Goal: Task Accomplishment & Management: Use online tool/utility

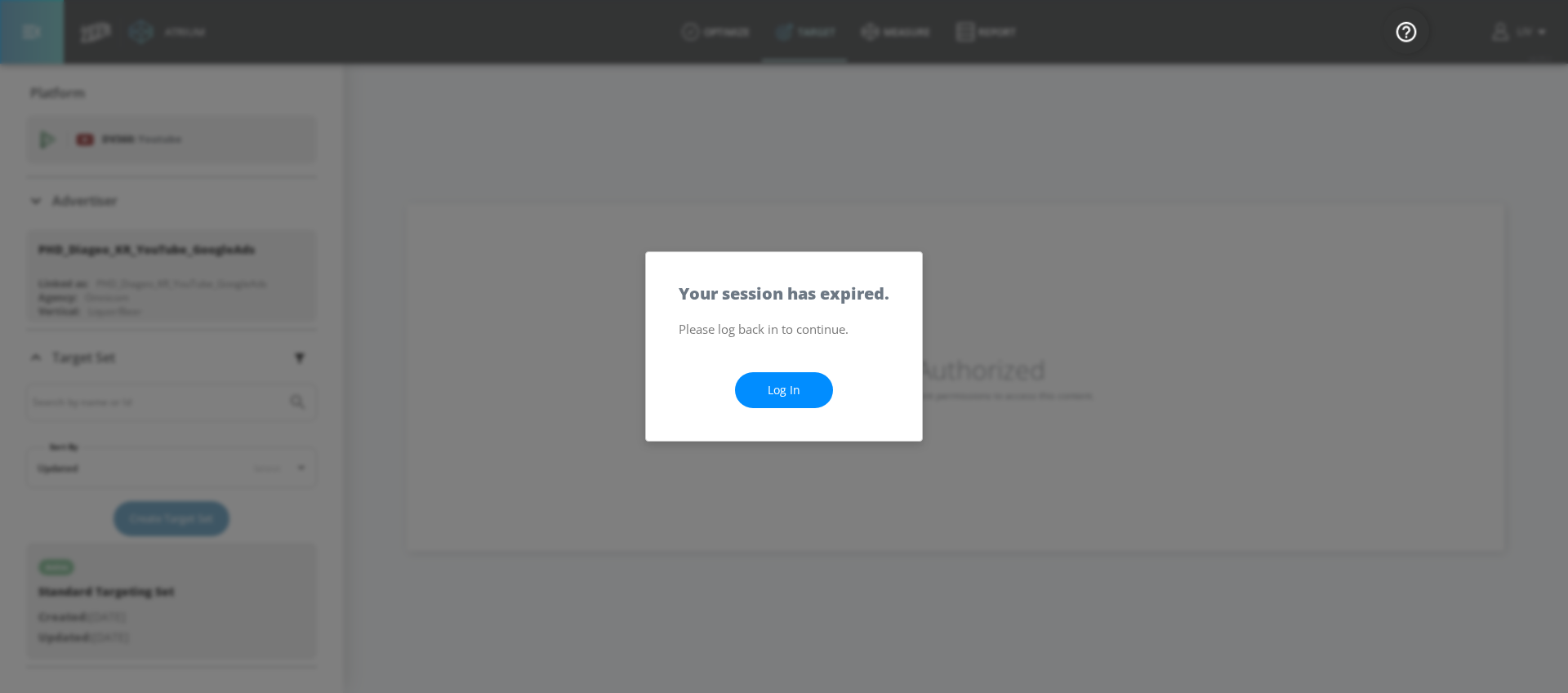
click at [772, 405] on link "Log In" at bounding box center [784, 390] width 98 height 37
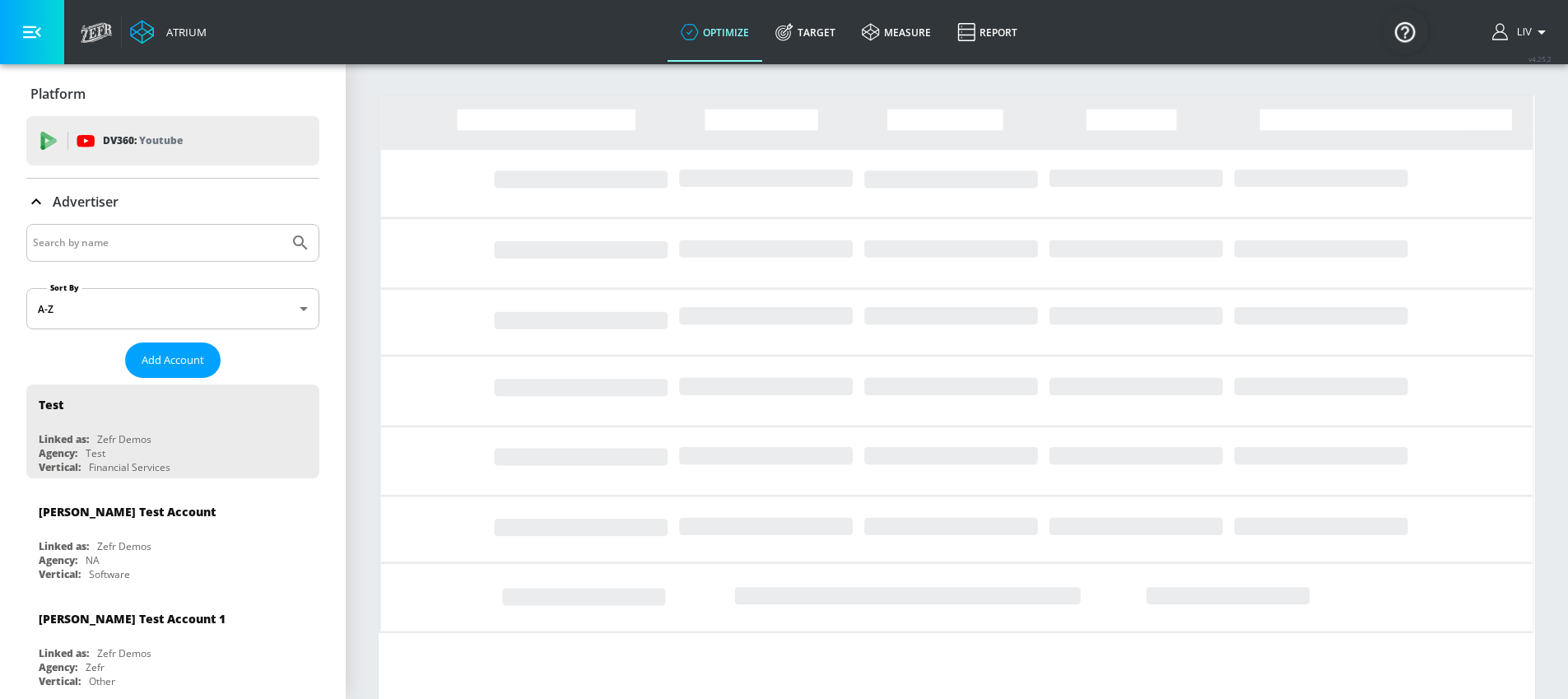
click at [169, 244] on input "Search by name" at bounding box center [157, 242] width 249 height 21
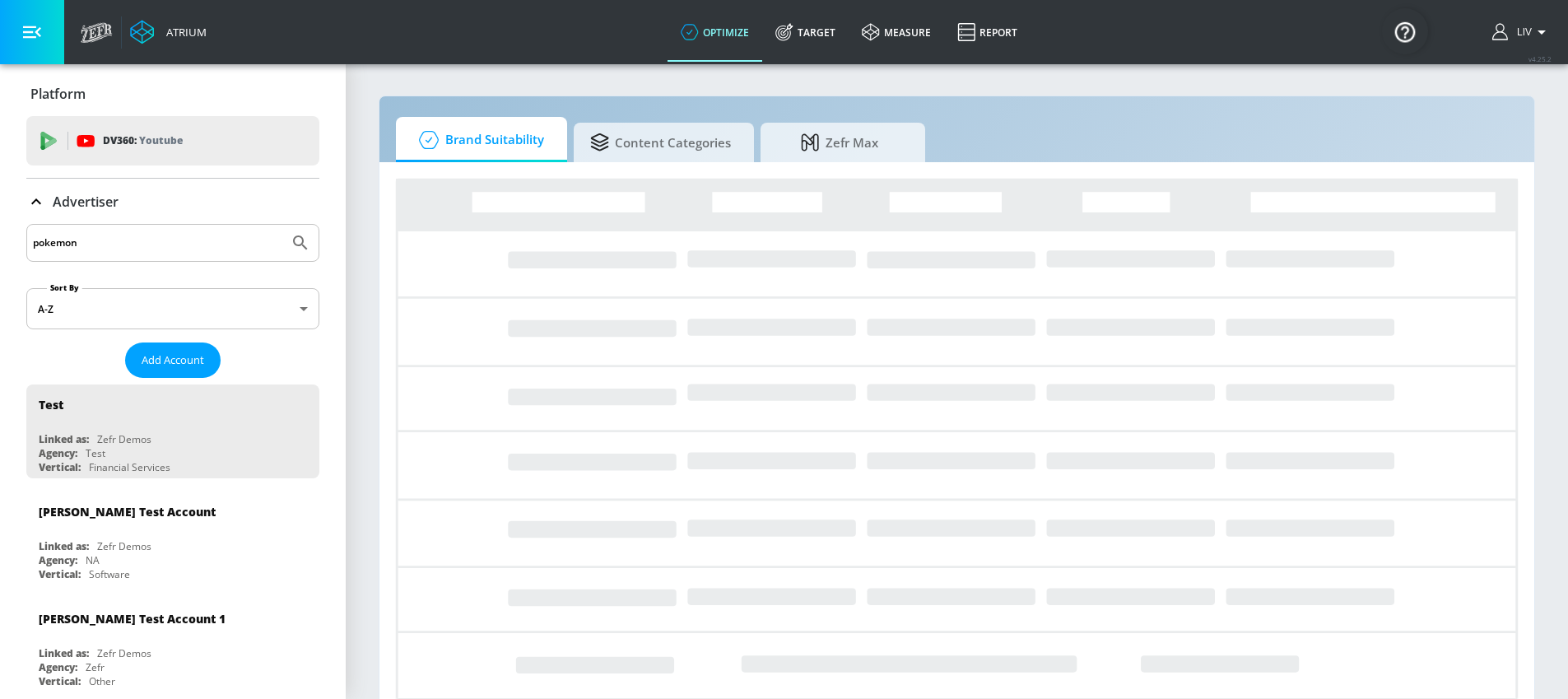
type input "pokemon"
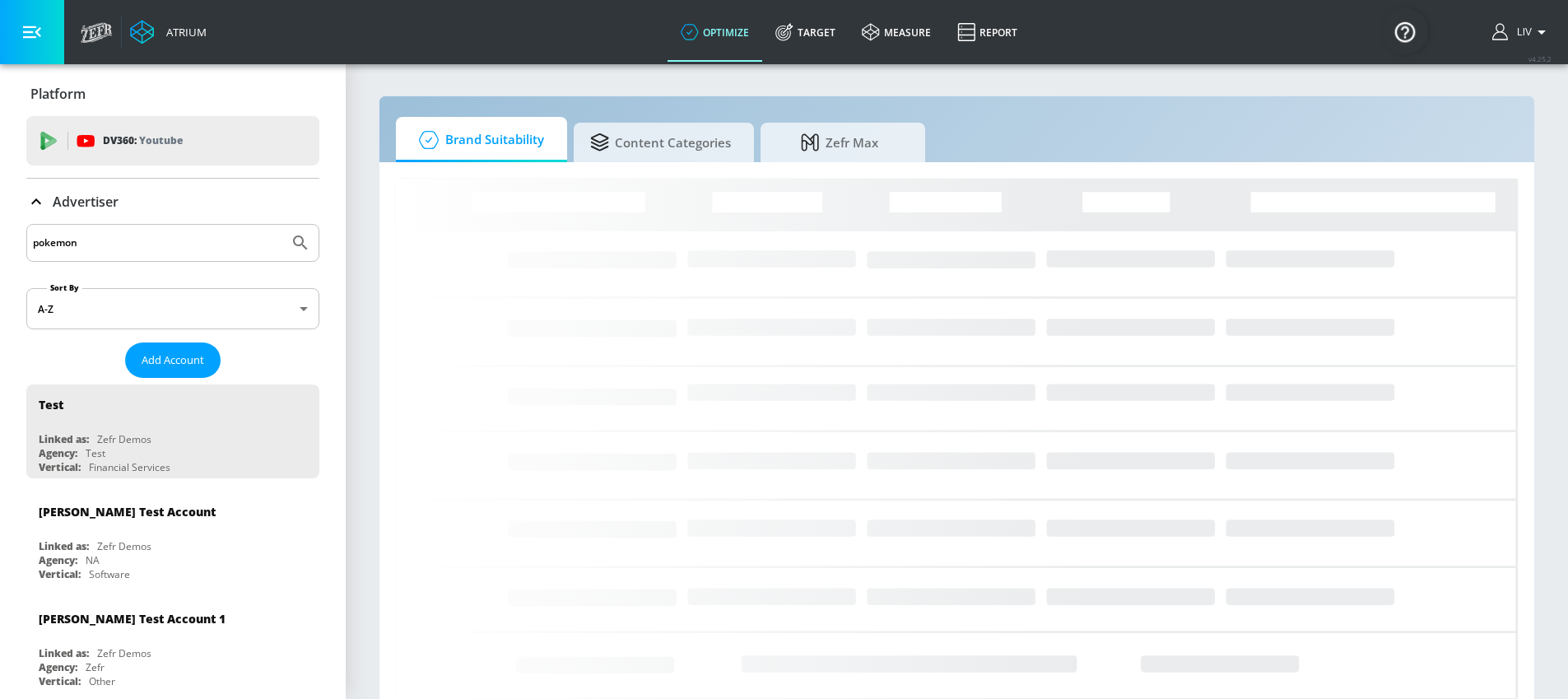
click at [283, 225] on button "Submit Search" at bounding box center [301, 243] width 36 height 36
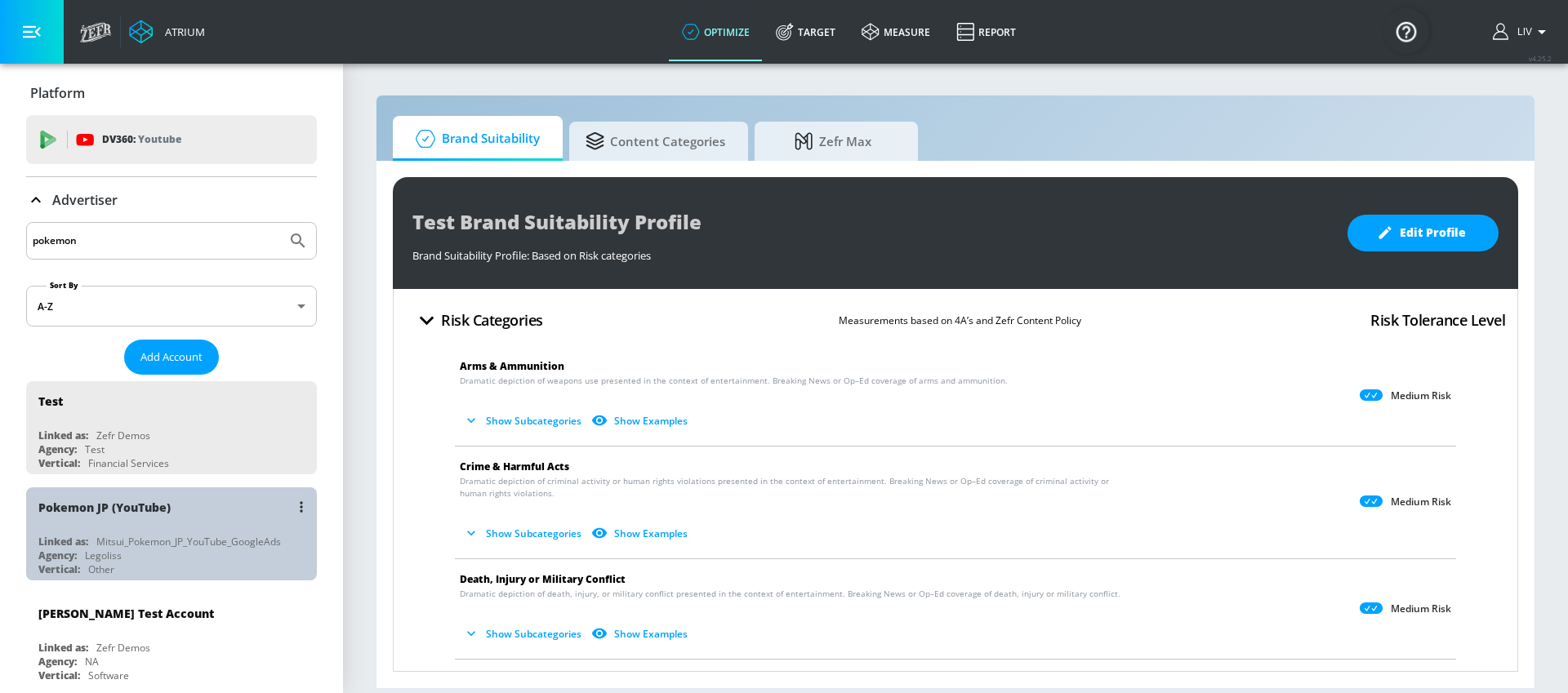
click at [235, 533] on div "Pokemon JP (YouTube) Linked as: Mitsui_Pokemon_JP_YouTube_GoogleAds Agency: Leg…" at bounding box center [171, 533] width 290 height 93
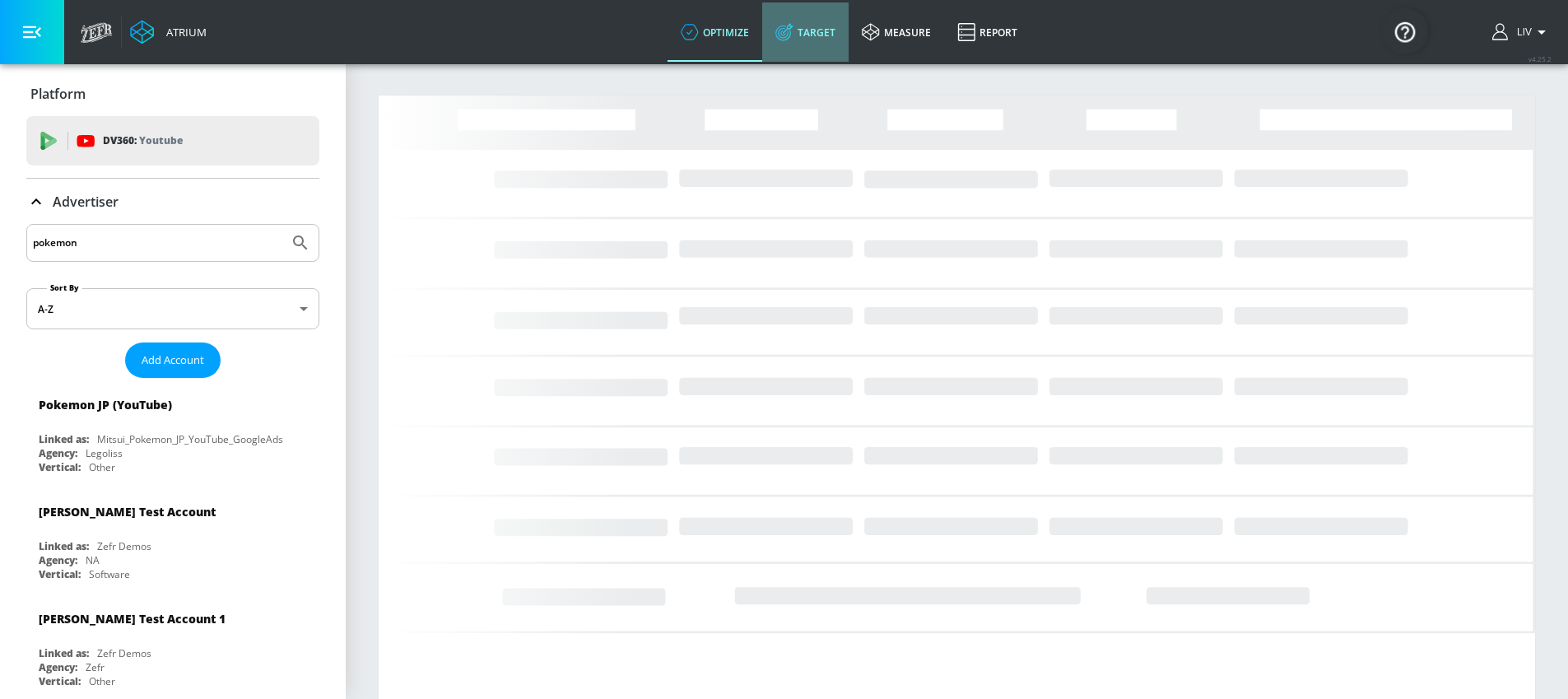
click at [848, 36] on link "Target" at bounding box center [805, 32] width 87 height 59
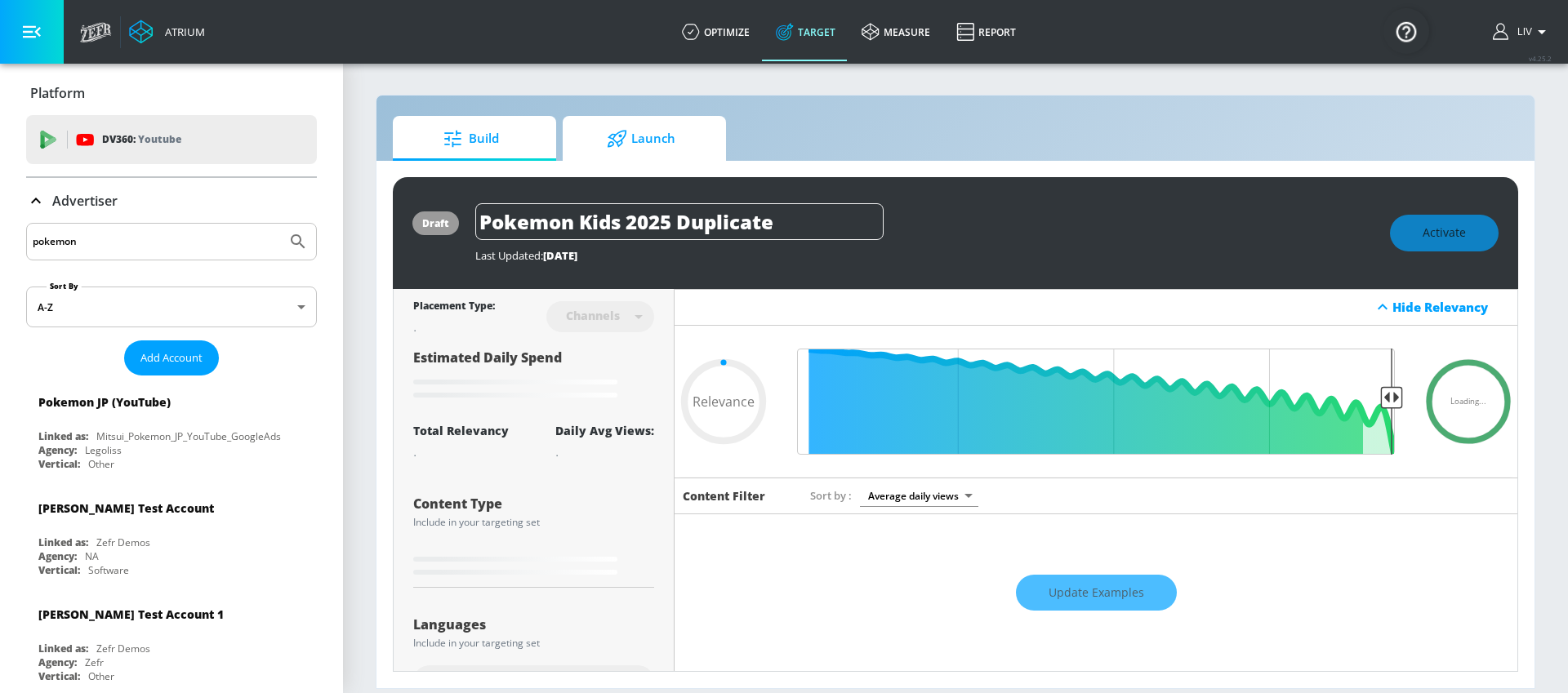
type input "0.05"
click at [669, 137] on span "Launch" at bounding box center [641, 139] width 124 height 39
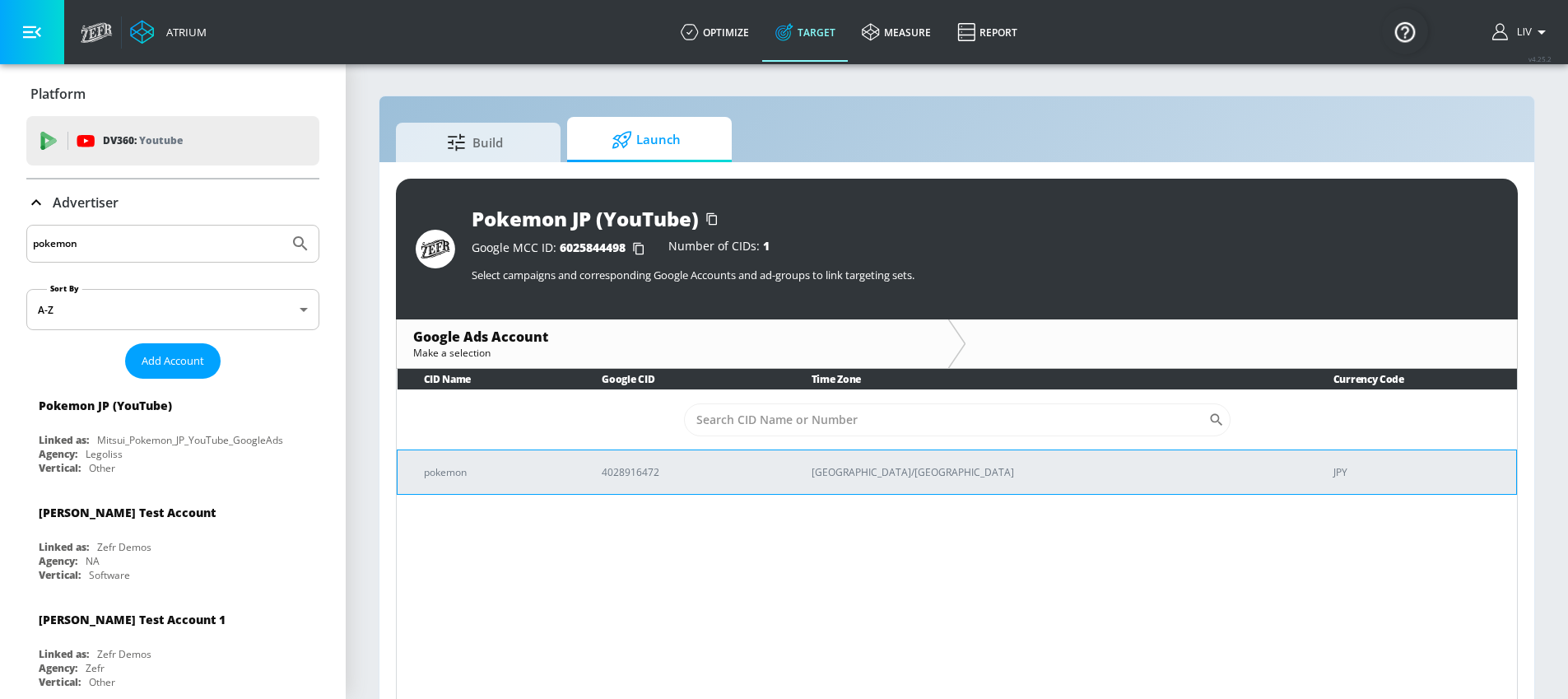
click at [708, 483] on td "4028916472" at bounding box center [680, 471] width 210 height 45
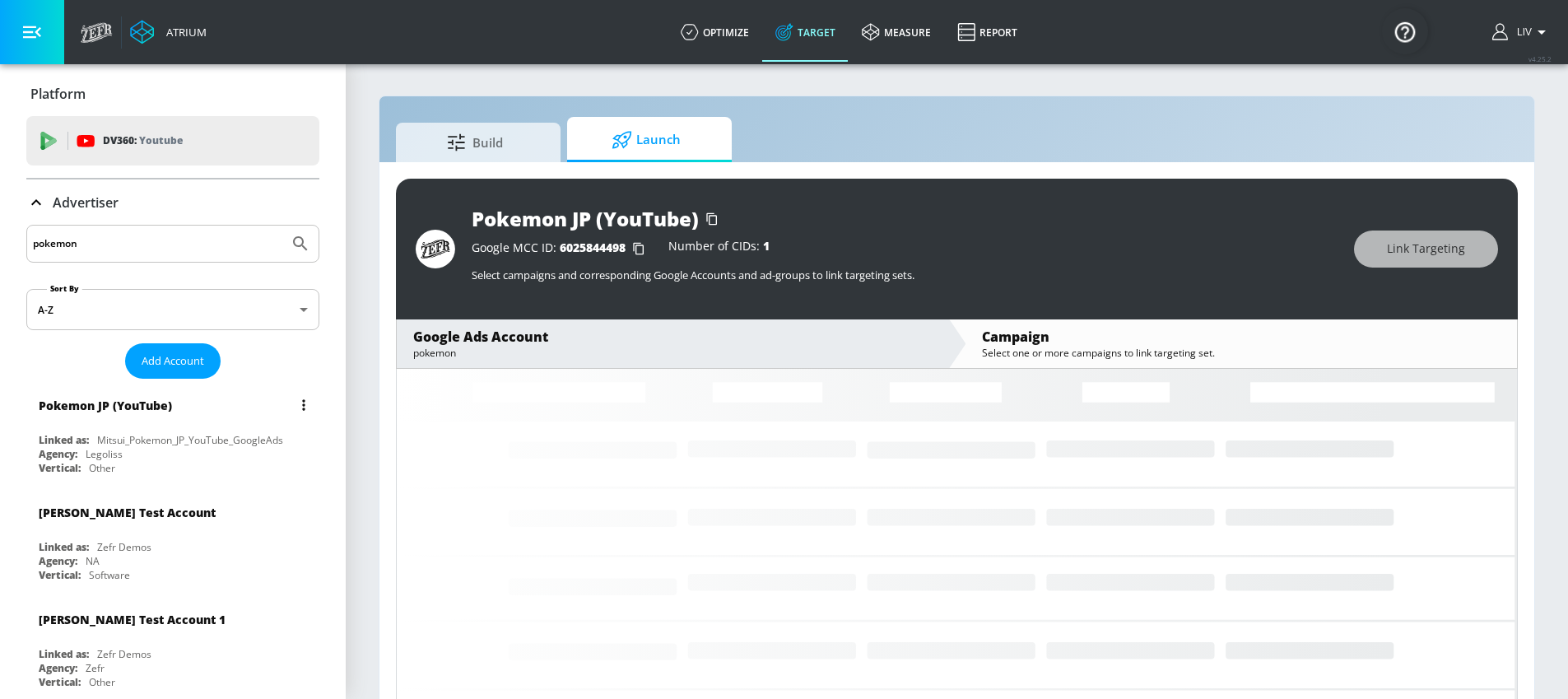
click at [183, 433] on div "Mitsui_Pokemon_JP_YouTube_GoogleAds" at bounding box center [190, 440] width 186 height 14
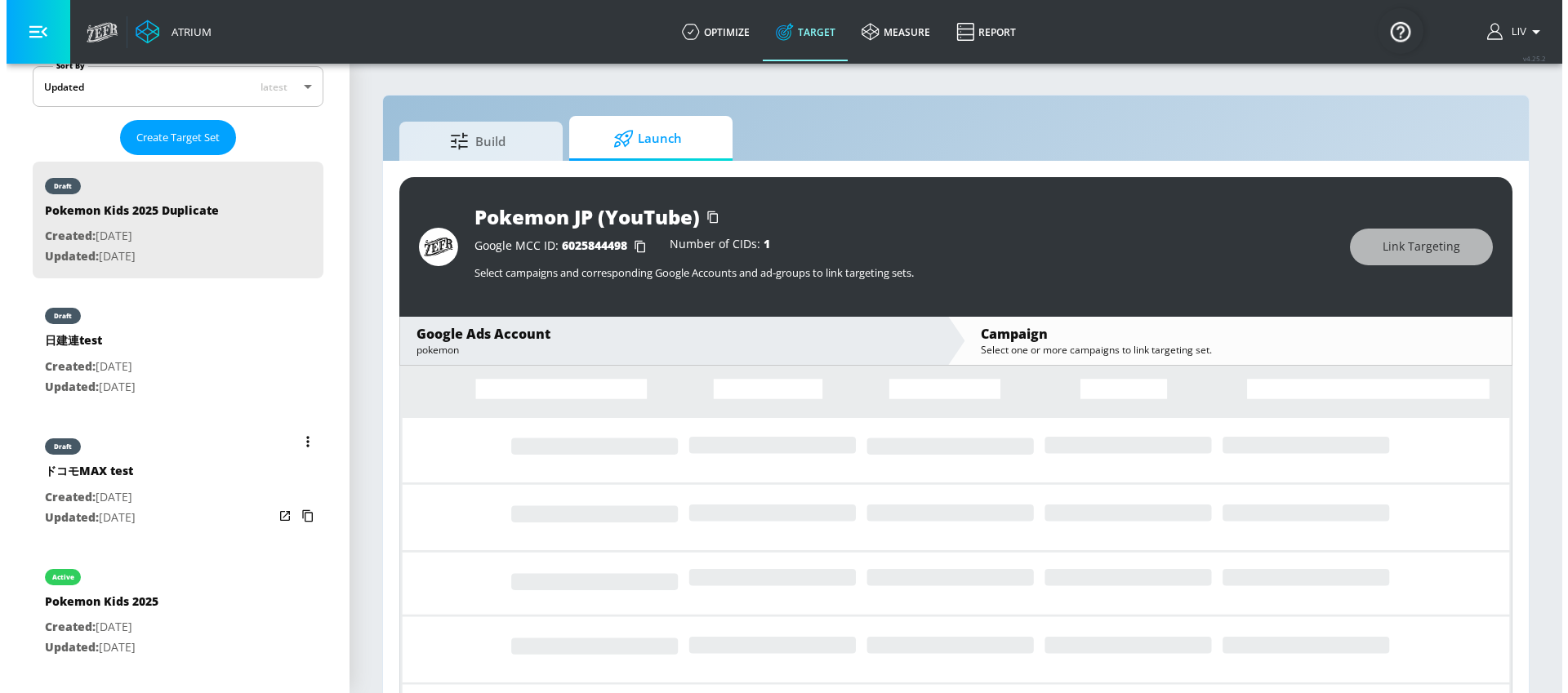
scroll to position [478, 0]
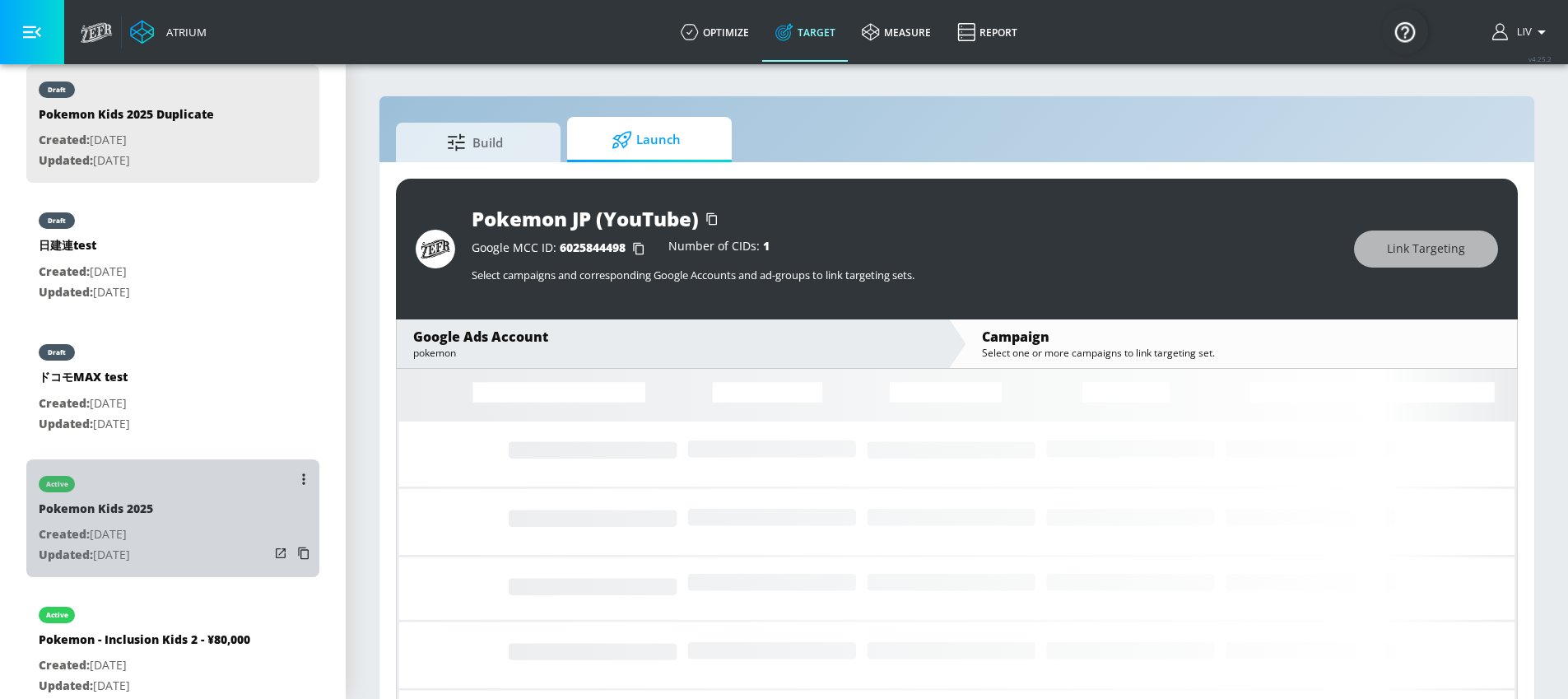
click at [195, 495] on div "active Pokemon Kids 2025 Created: [DATE] Updated: [DATE]" at bounding box center [173, 518] width 293 height 118
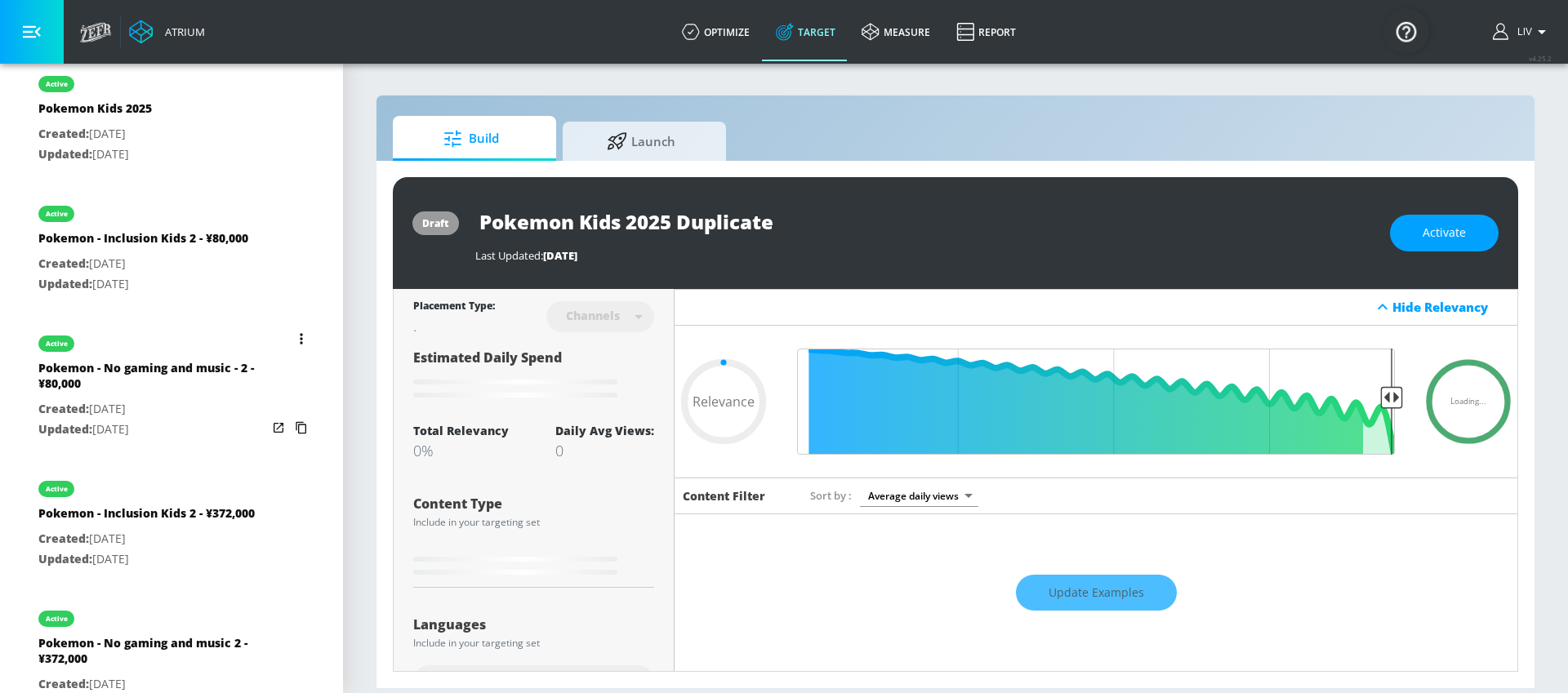
scroll to position [1011, 0]
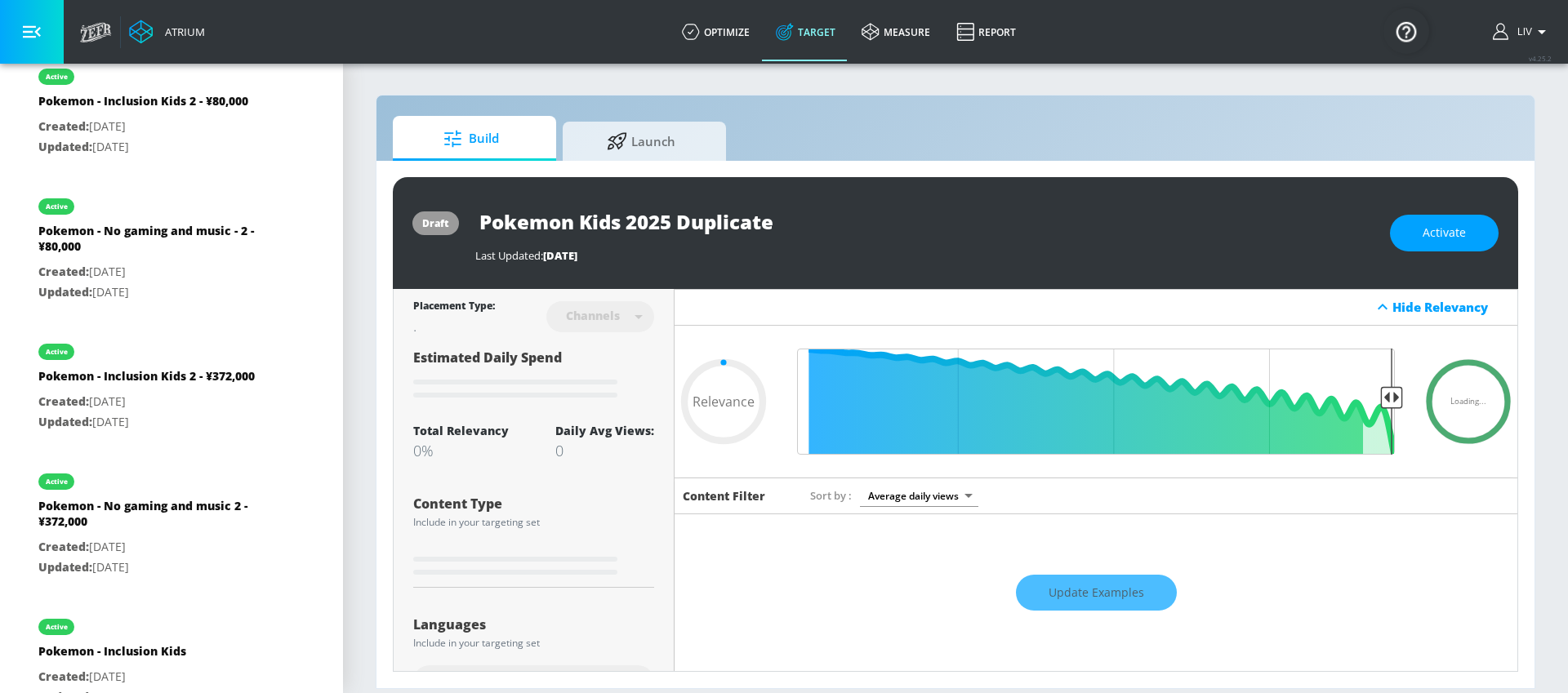
type input "0.05"
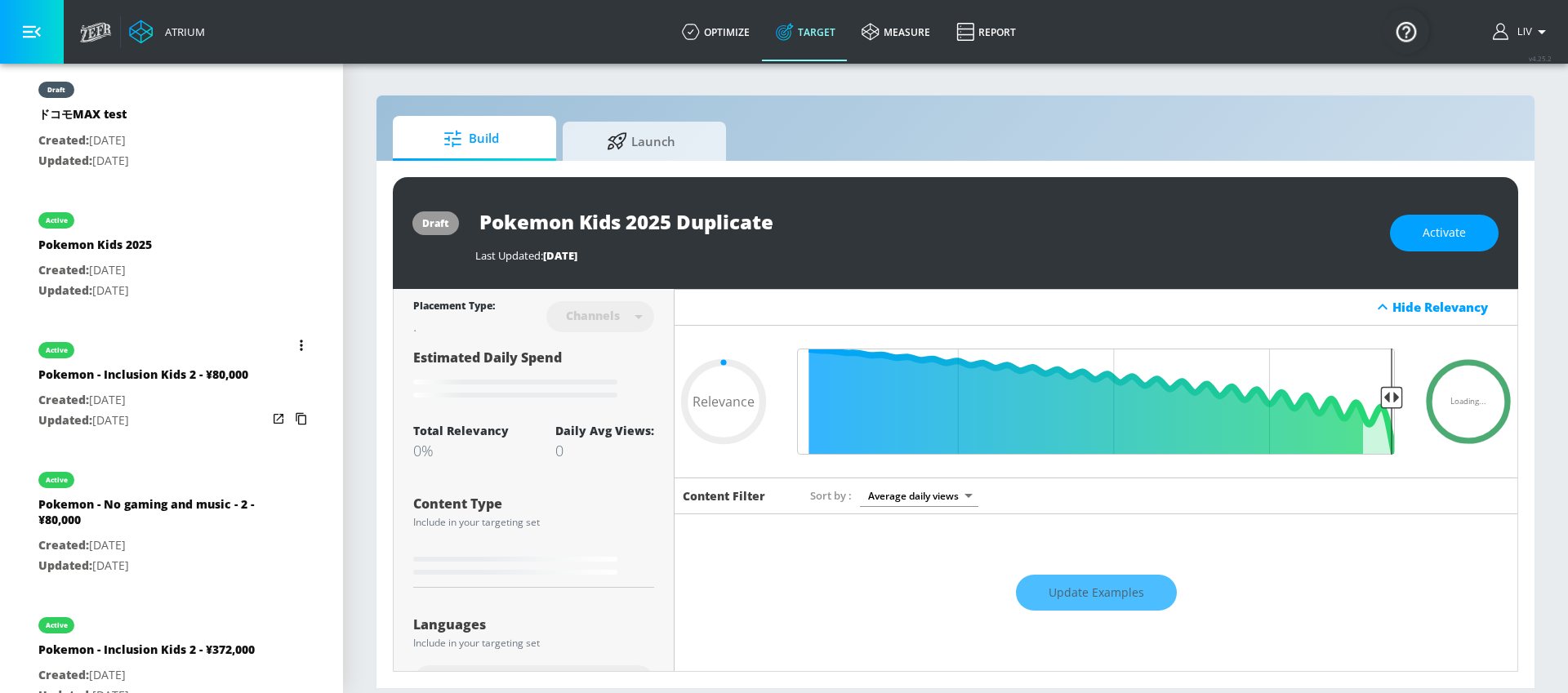
scroll to position [737, 0]
click at [168, 249] on div "active Pokemon Kids 2025 Created: [DATE] Updated: [DATE]" at bounding box center [171, 255] width 290 height 117
type input "Pokemon Kids 2025"
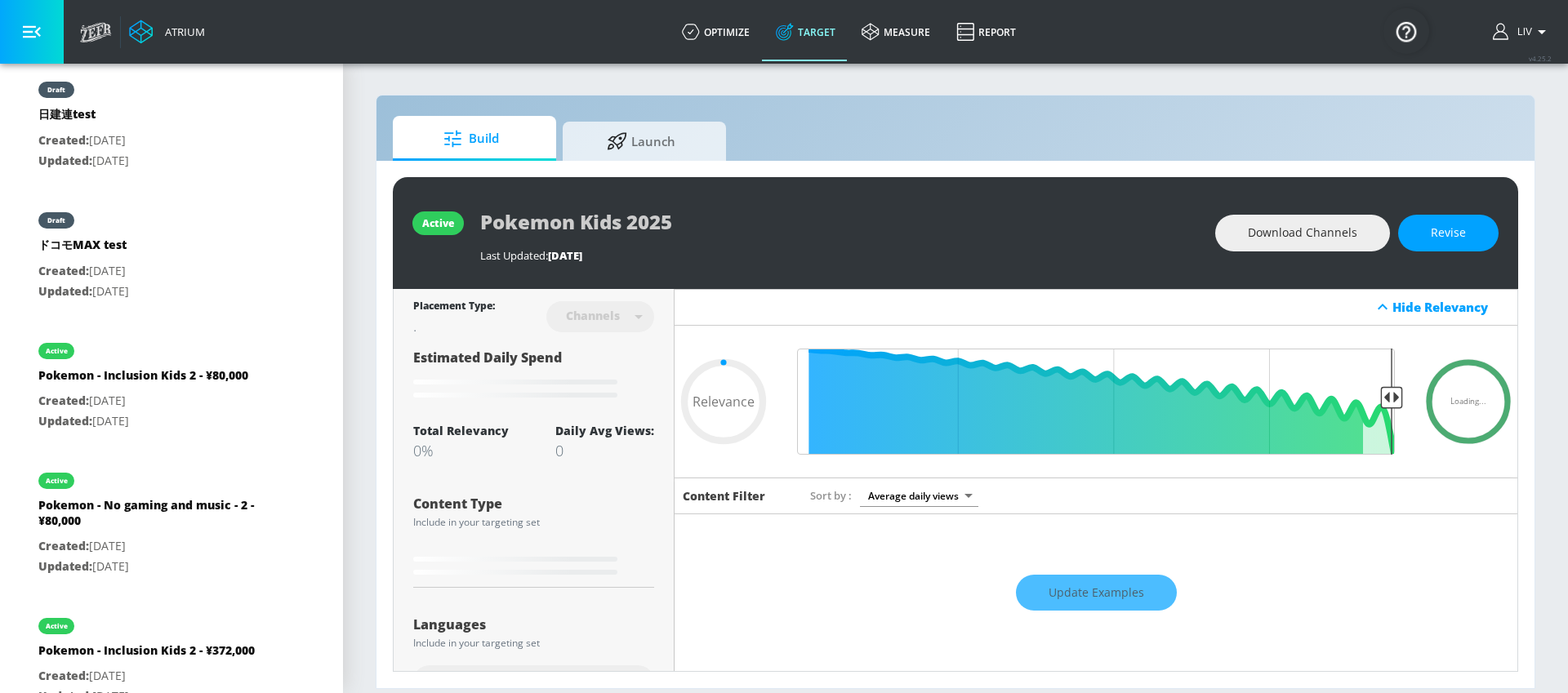
type input "0.05"
click at [201, 392] on p "Created: [DATE]" at bounding box center [143, 401] width 210 height 20
type input "Pokemon - Inclusion Kids 2 - ¥80,000"
type input "videos"
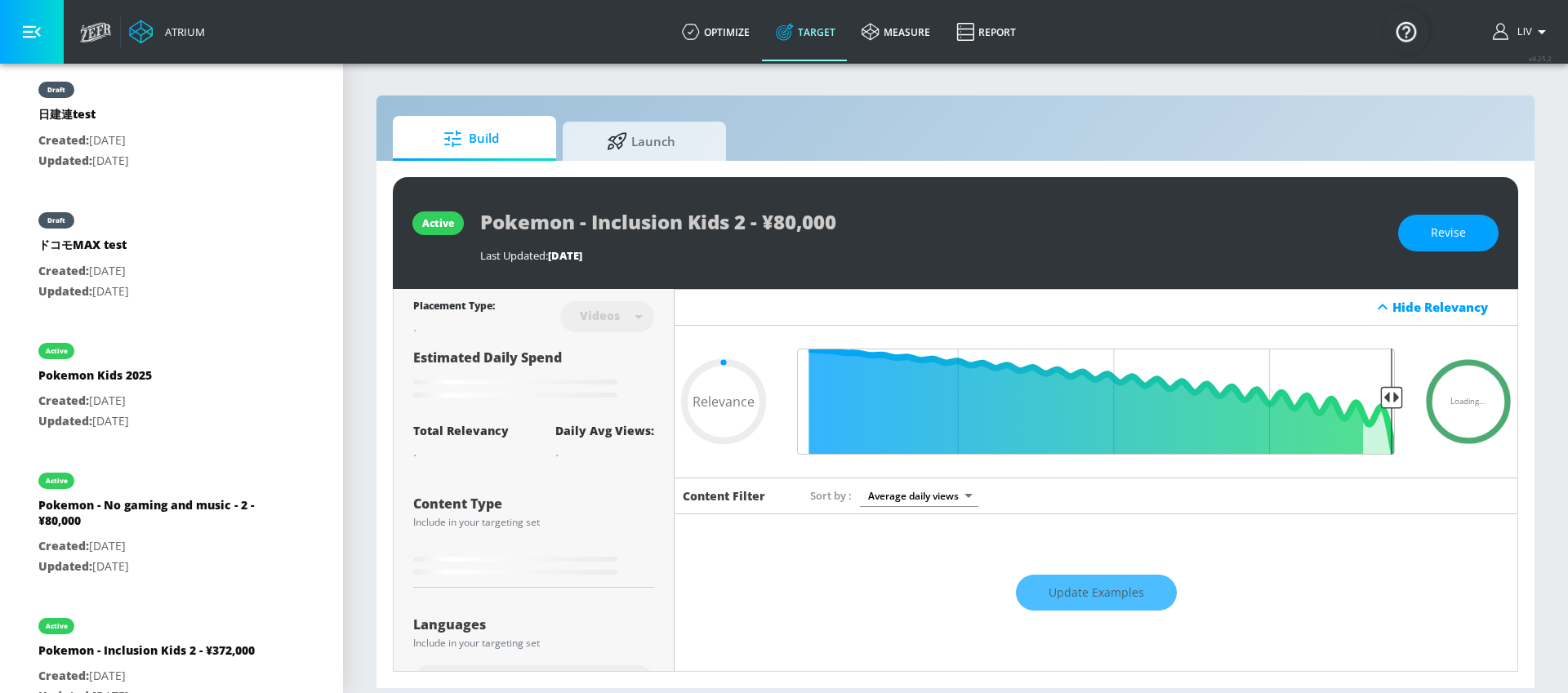
scroll to position [501, 0]
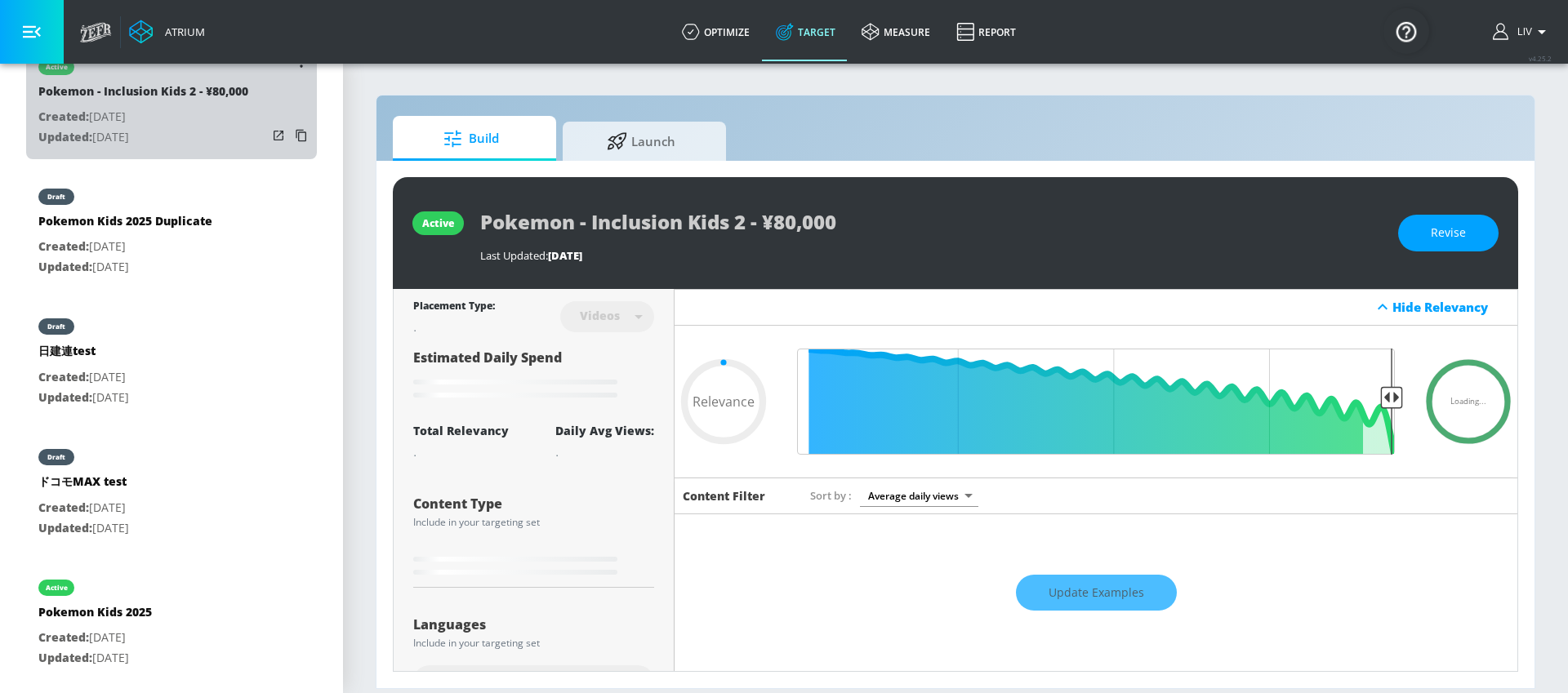
click at [192, 103] on div "Pokemon - Inclusion Kids 2 - ¥80,000" at bounding box center [143, 95] width 210 height 24
type input "0.05"
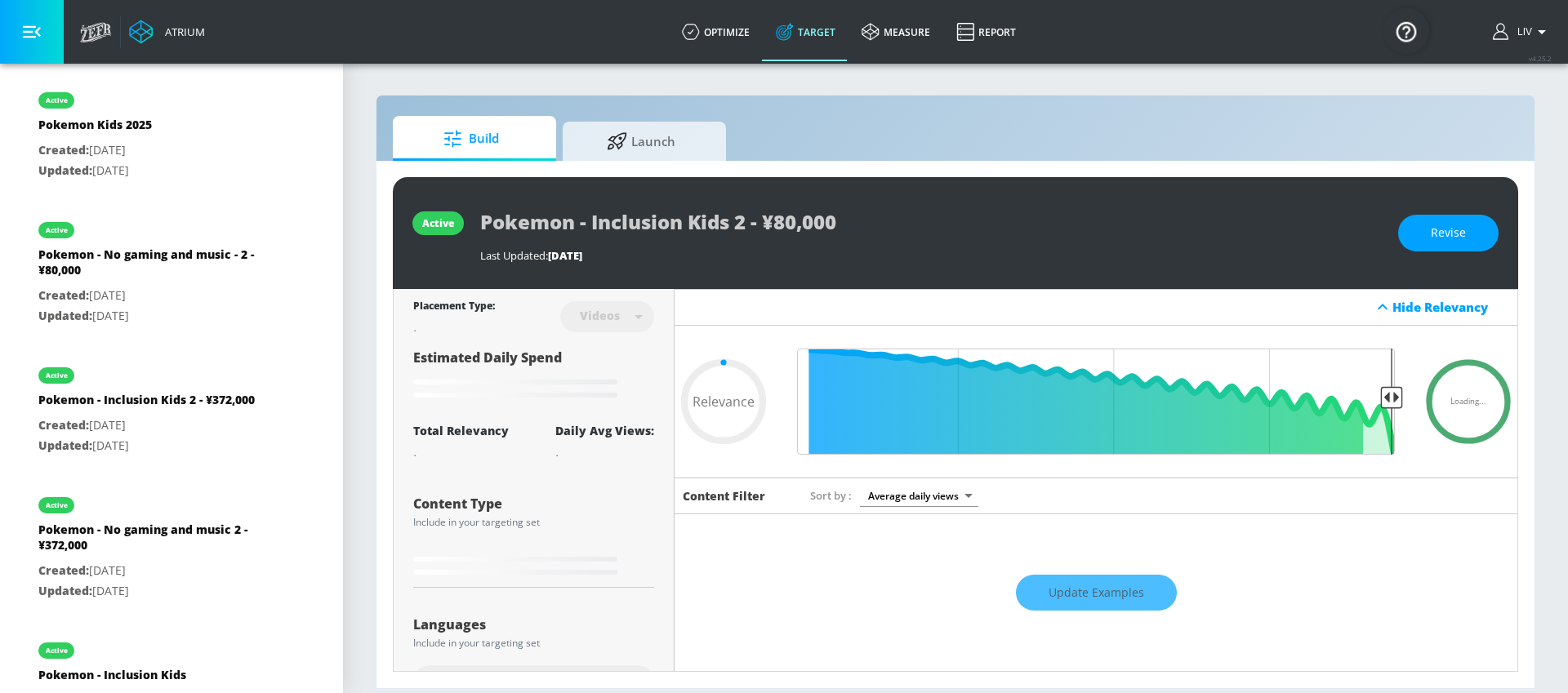
scroll to position [920, 0]
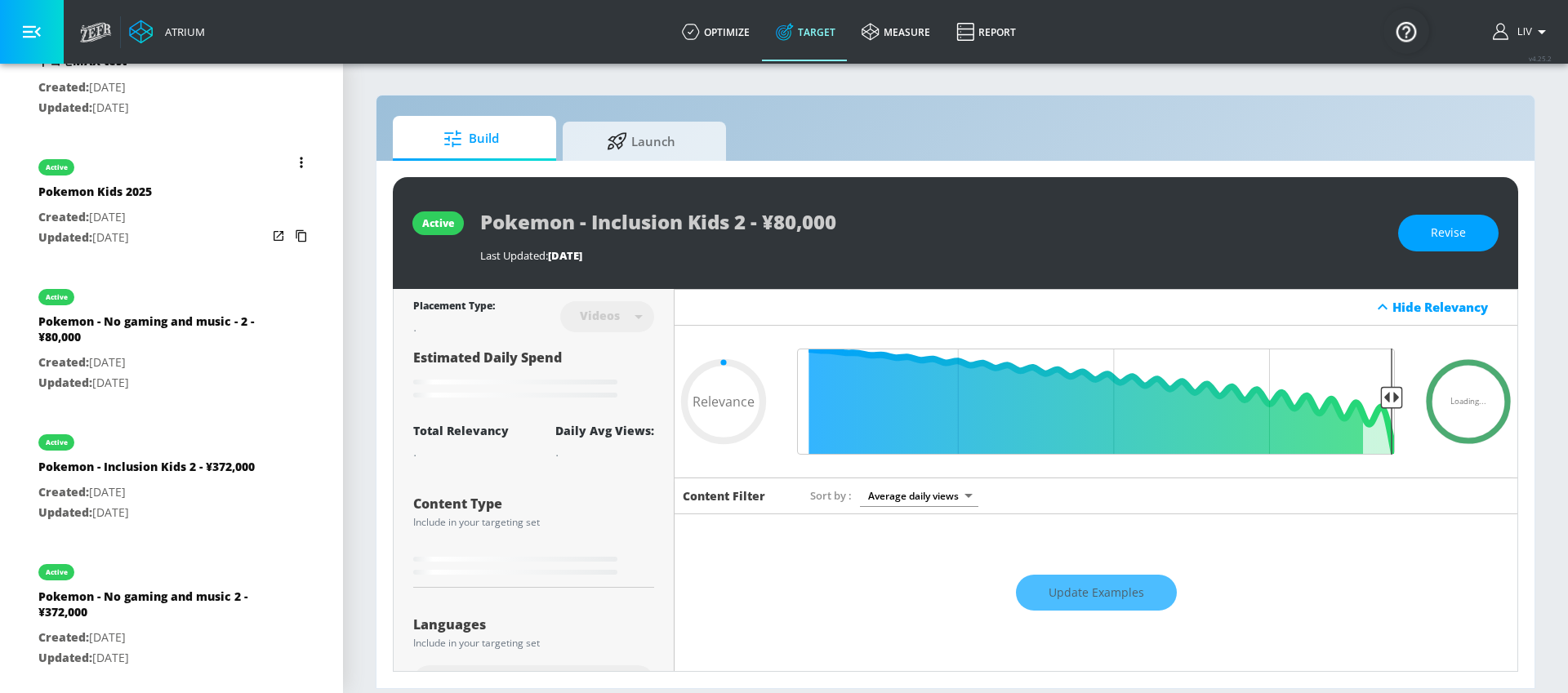
click at [151, 211] on p "Created: [DATE]" at bounding box center [95, 218] width 113 height 20
type input "Pokemon Kids 2025"
type input "channels"
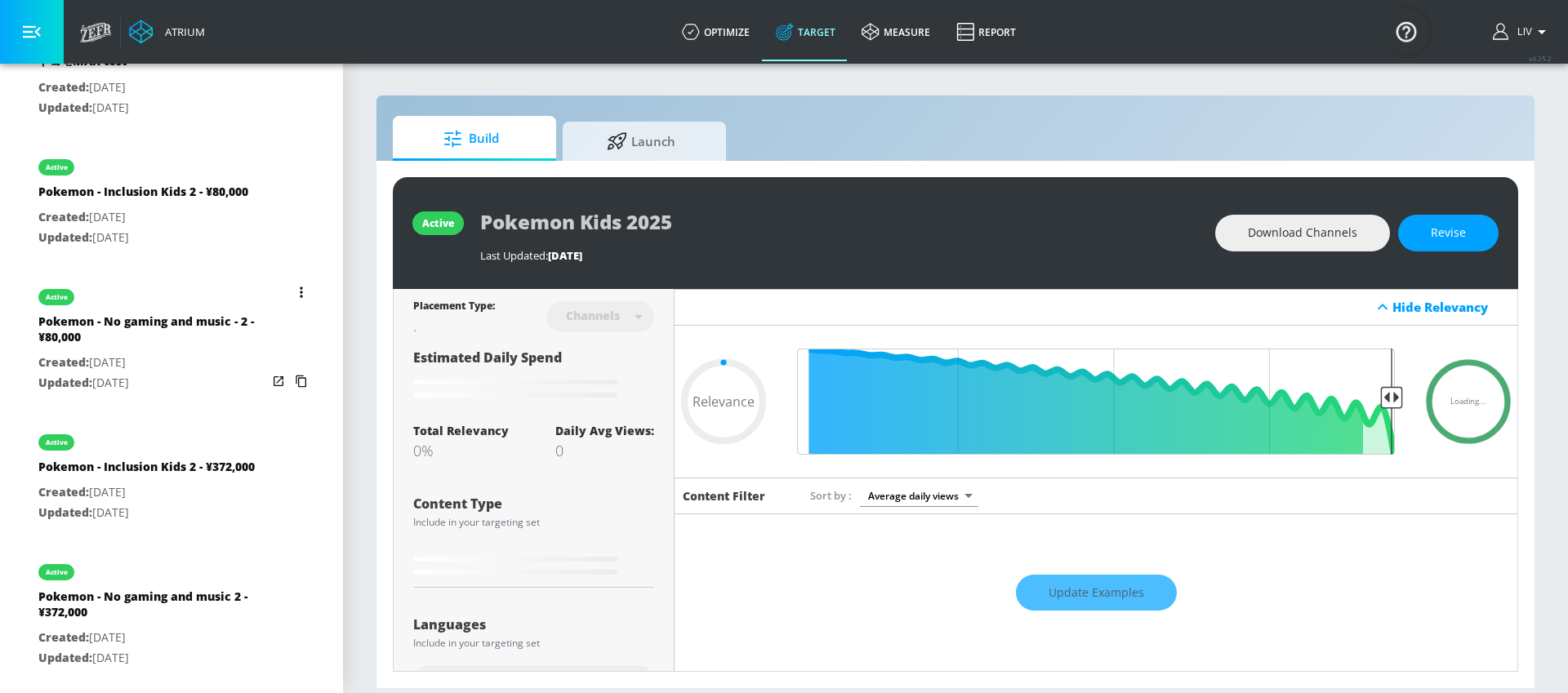
type input "0.75"
